Goal: Transaction & Acquisition: Subscribe to service/newsletter

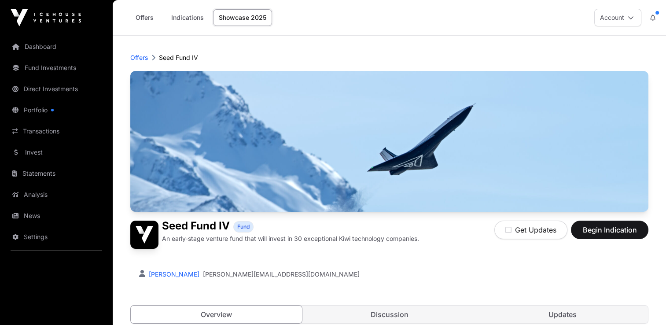
click at [48, 48] on link "Dashboard" at bounding box center [56, 46] width 99 height 19
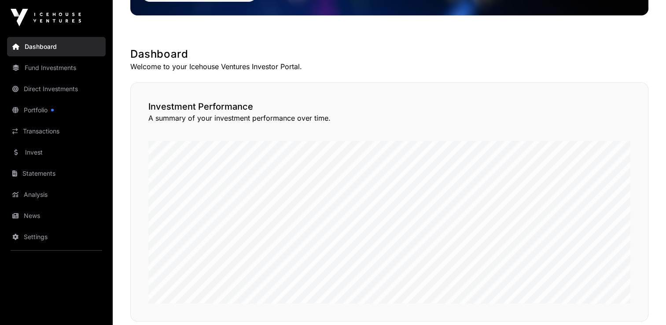
scroll to position [110, 0]
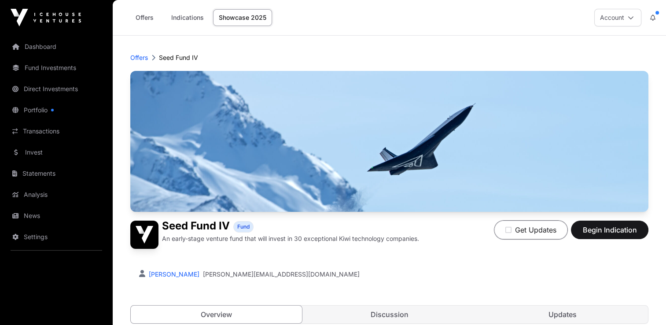
click at [526, 231] on button "Get Updates" at bounding box center [530, 230] width 73 height 18
click at [513, 232] on icon "button" at bounding box center [511, 229] width 6 height 7
click at [585, 232] on span "Begin Indication" at bounding box center [609, 229] width 55 height 11
